Goal: Transaction & Acquisition: Purchase product/service

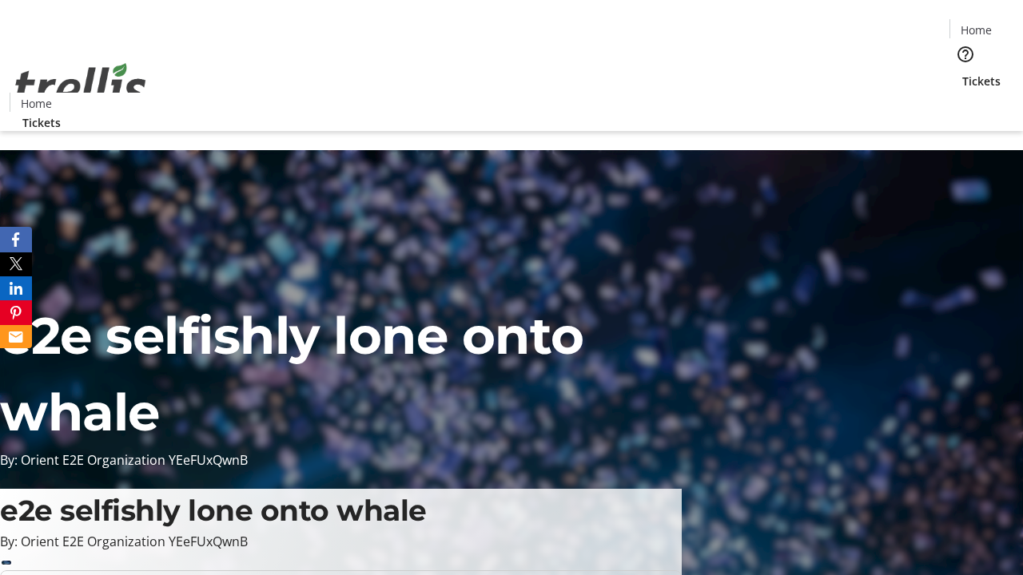
click at [962, 73] on span "Tickets" at bounding box center [981, 81] width 38 height 17
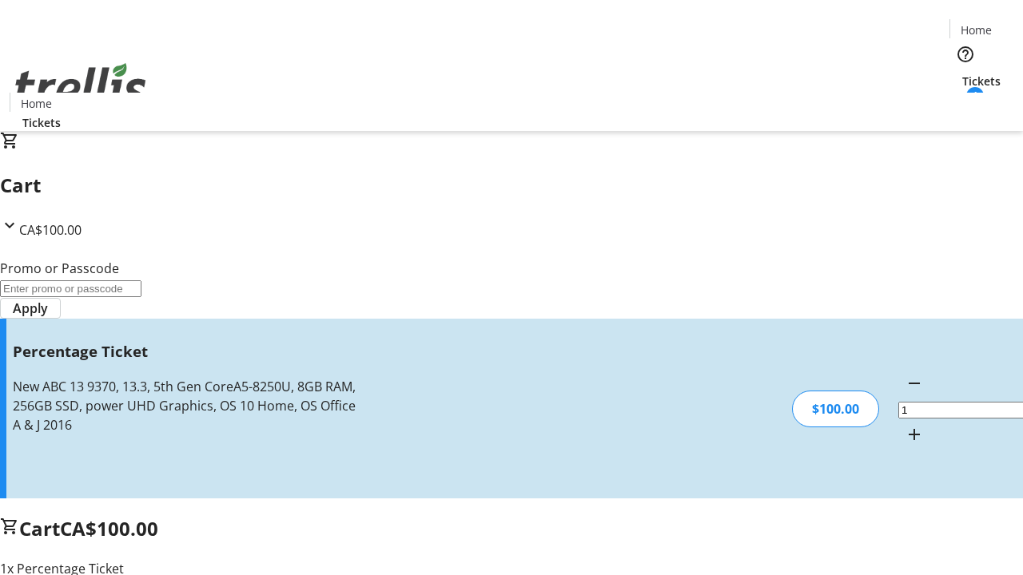
type input "BAR"
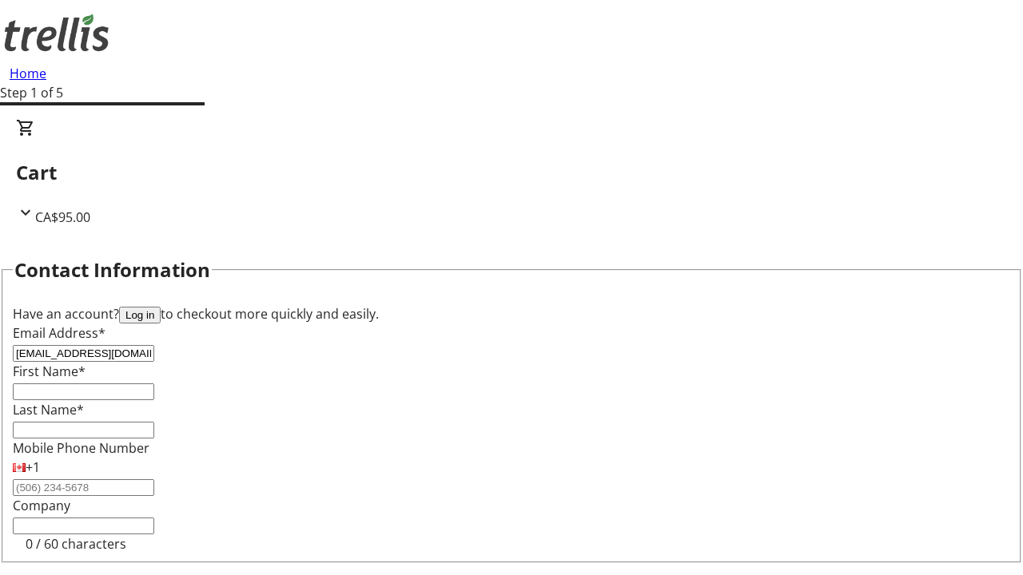
type input "[EMAIL_ADDRESS][DOMAIN_NAME]"
type input "[PERSON_NAME]"
type input "Padberg"
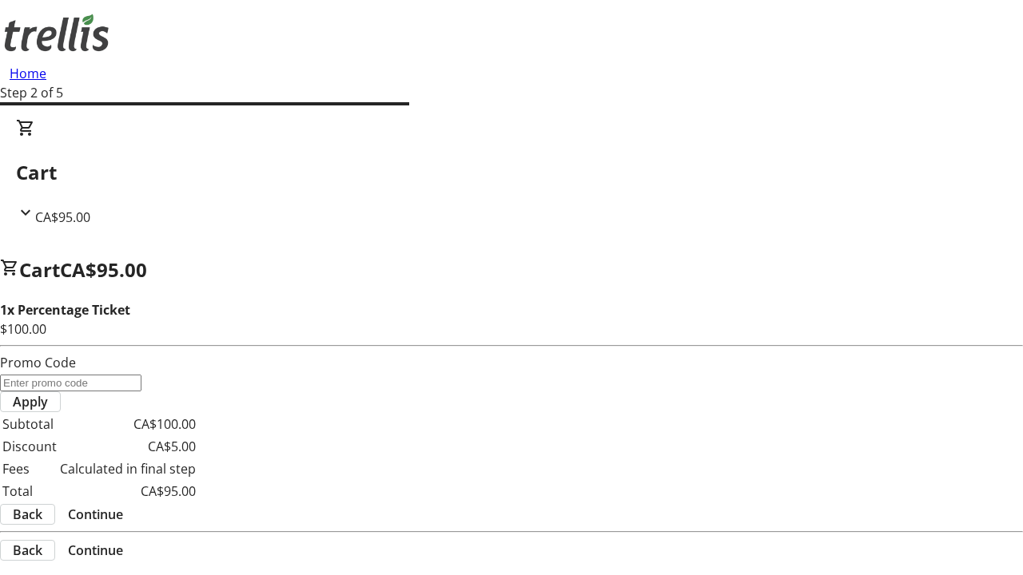
click at [123, 505] on span "Continue" at bounding box center [95, 514] width 55 height 19
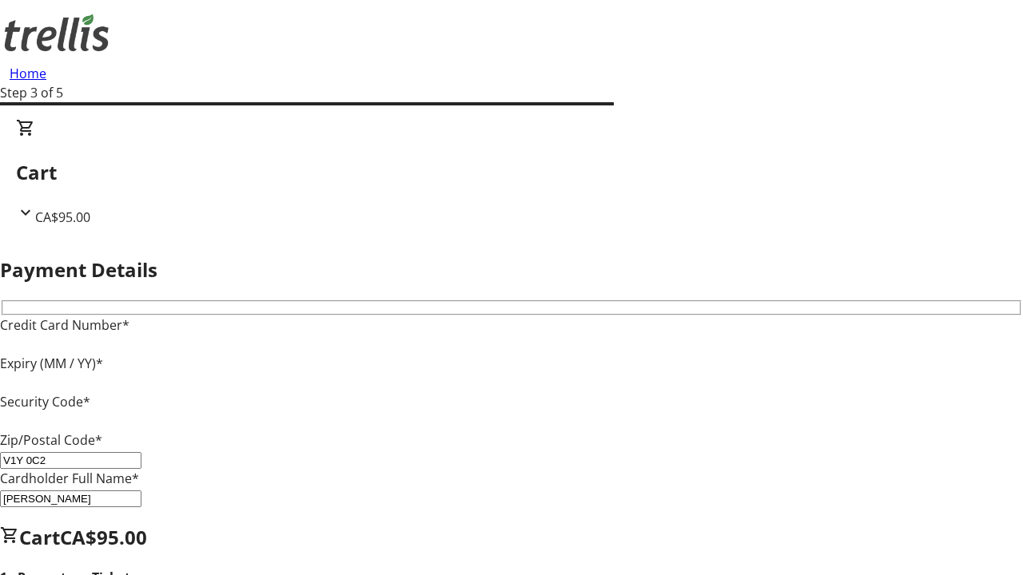
type input "V1Y 0C2"
